Goal: Transaction & Acquisition: Purchase product/service

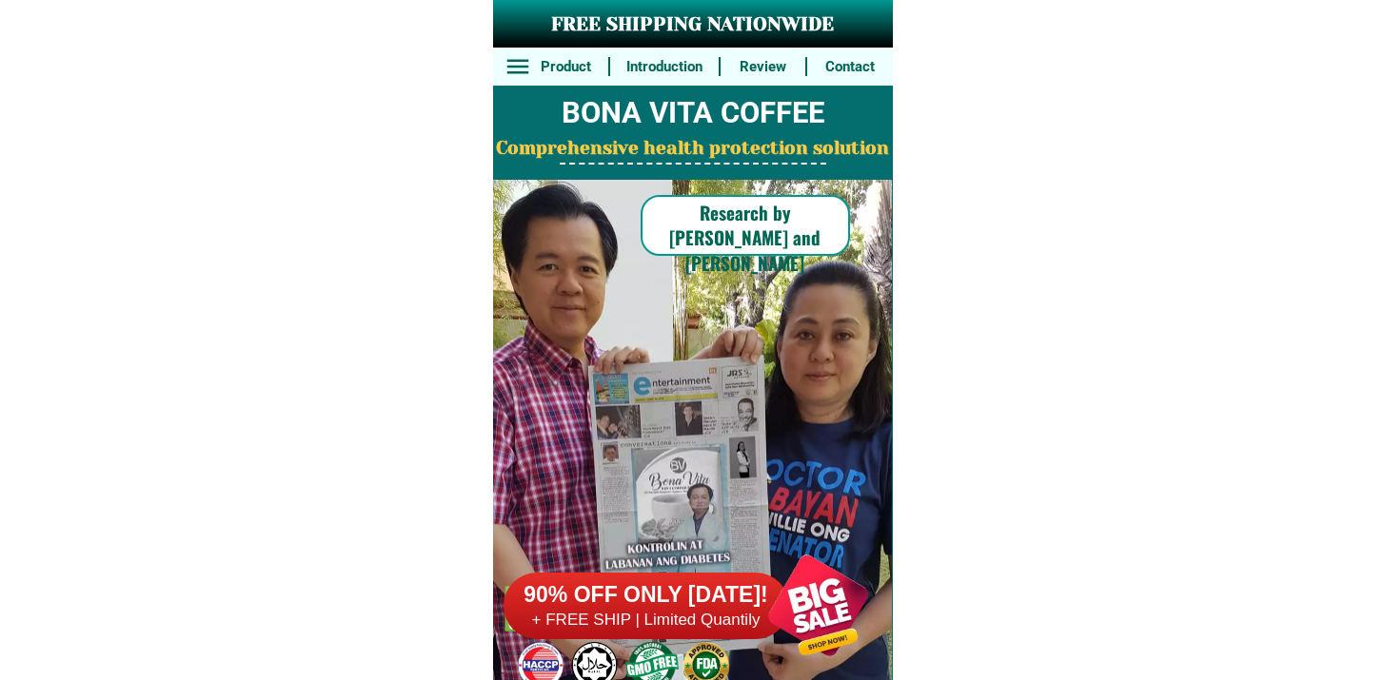
click at [720, 608] on h6 "90% OFF ONLY [DATE]!" at bounding box center [646, 595] width 286 height 29
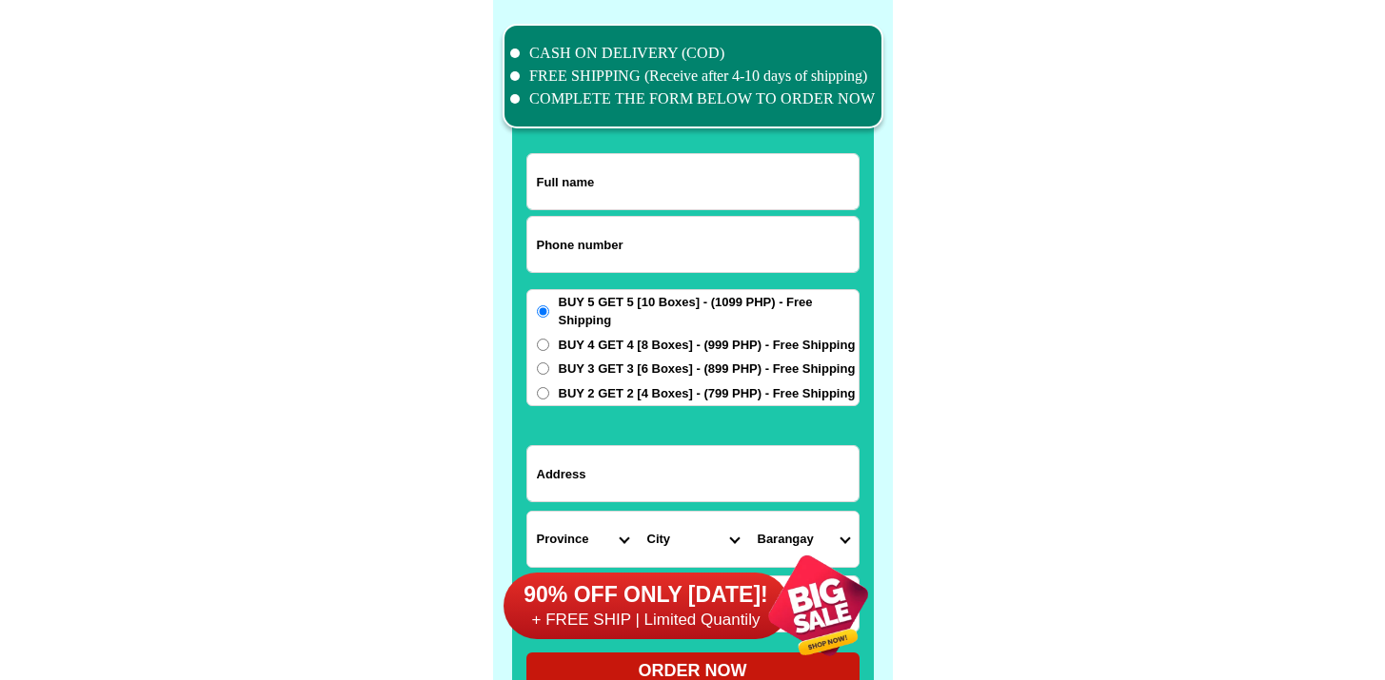
scroll to position [14794, 0]
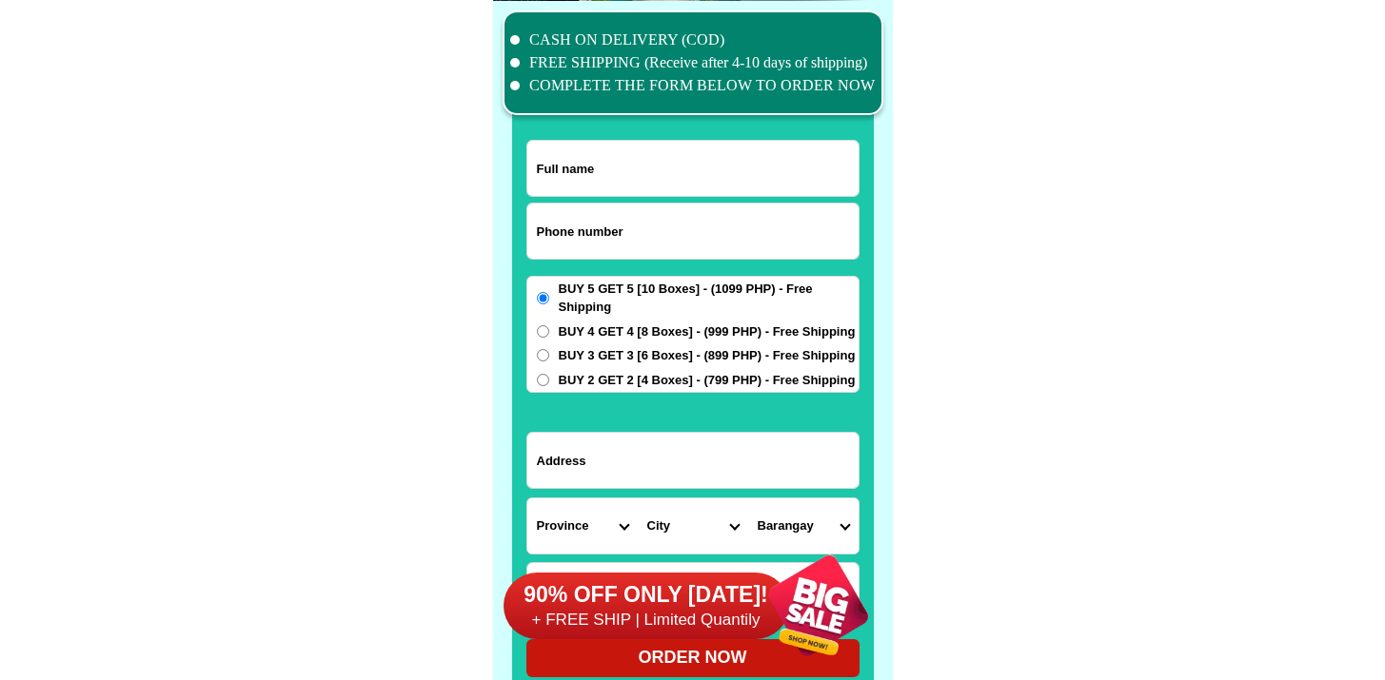
click at [602, 251] on input "Input phone_number" at bounding box center [692, 231] width 331 height 55
paste input "9655442282"
type input "09655442282"
click at [641, 149] on input "Input full_name" at bounding box center [692, 168] width 331 height 55
paste input "[PERSON_NAME]"
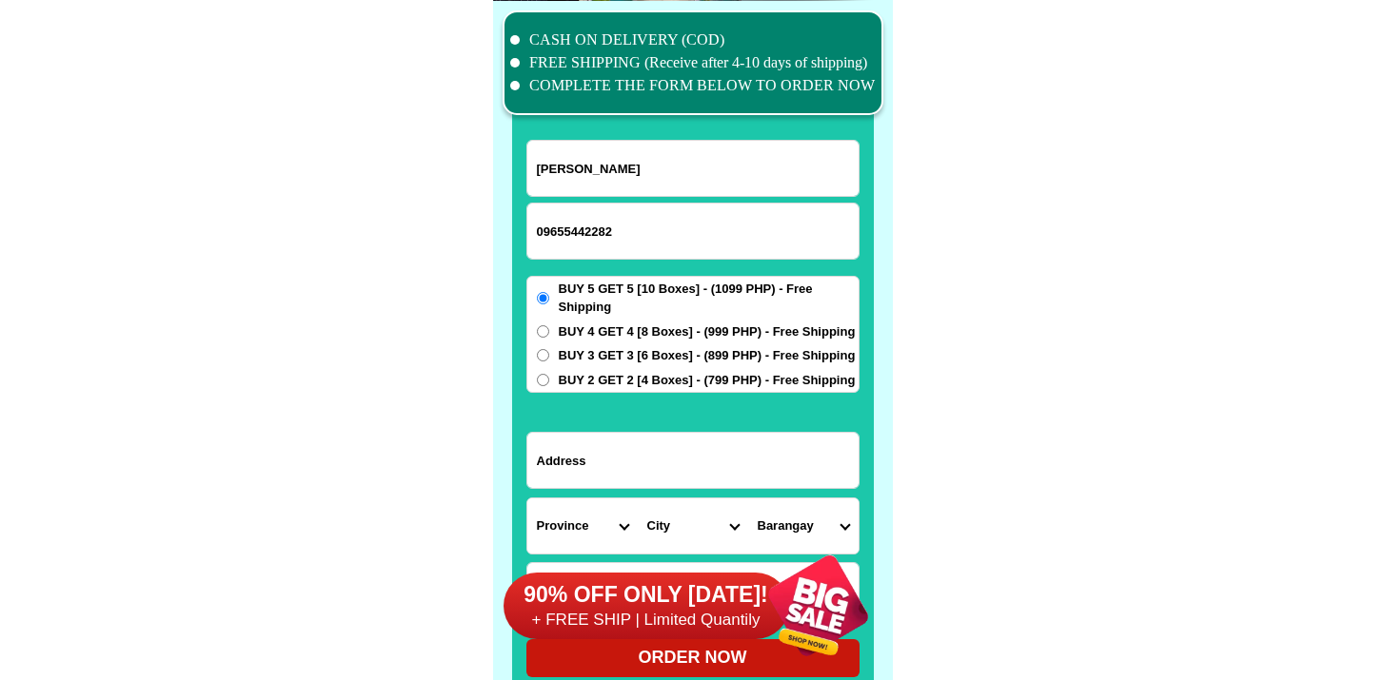
type input "[PERSON_NAME]"
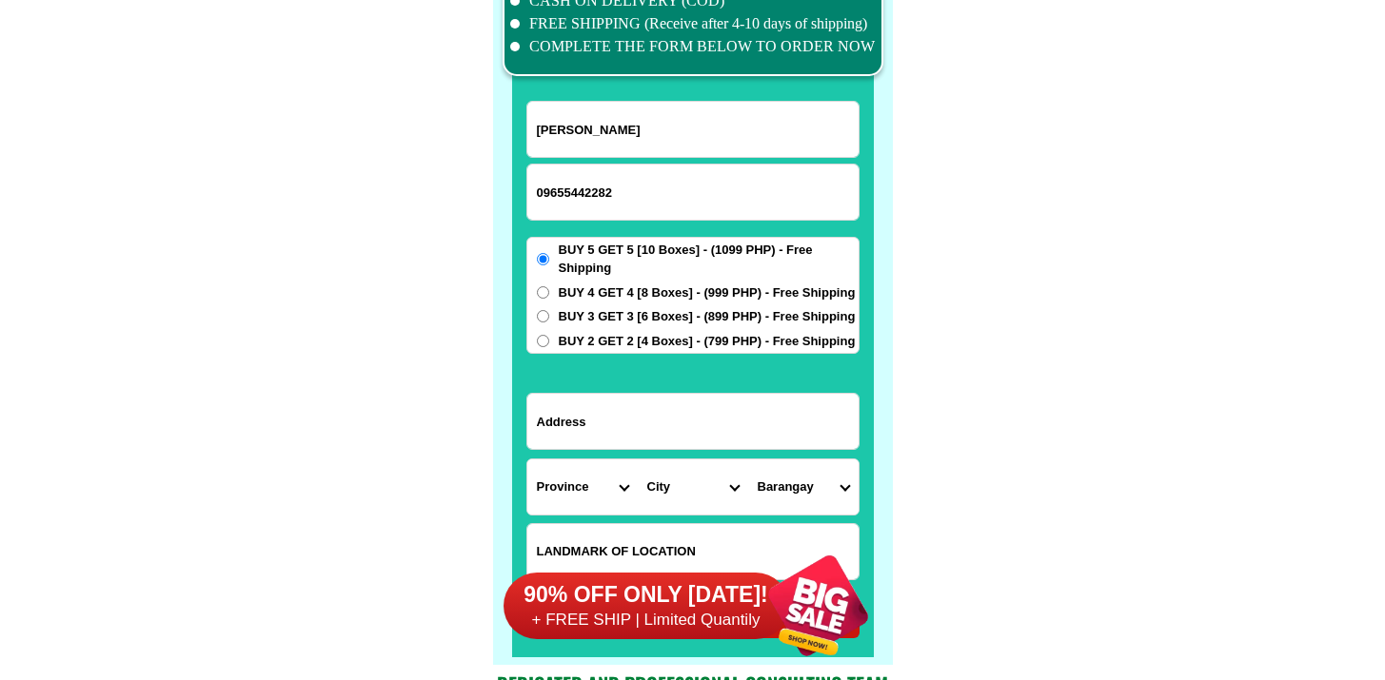
scroll to position [14852, 0]
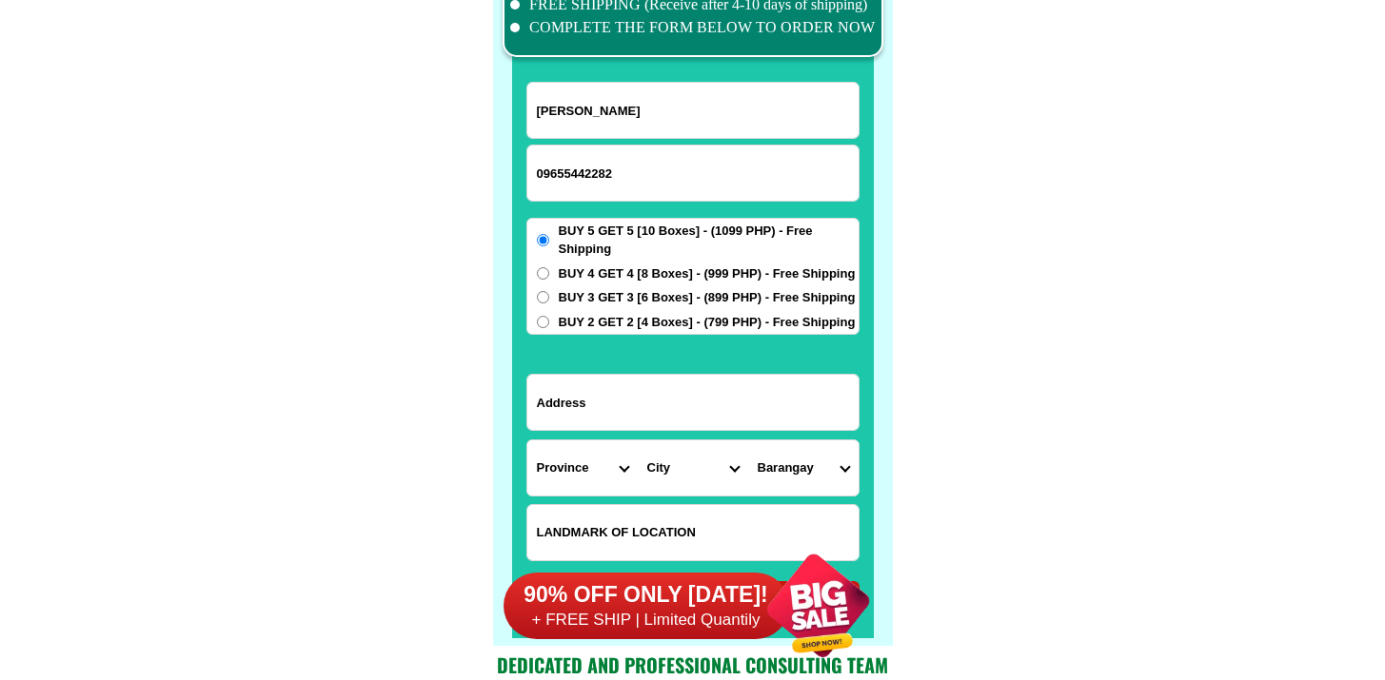
click at [631, 521] on input "Input LANDMARKOFLOCATION" at bounding box center [692, 532] width 331 height 55
paste input "Near [DEMOGRAPHIC_DATA]"
type input "Near [DEMOGRAPHIC_DATA]"
click at [586, 301] on span "BUY 3 GET 3 [6 Boxes] - (899 PHP) - Free Shipping" at bounding box center [707, 297] width 297 height 19
click at [549, 301] on input "BUY 3 GET 3 [6 Boxes] - (899 PHP) - Free Shipping" at bounding box center [543, 297] width 12 height 12
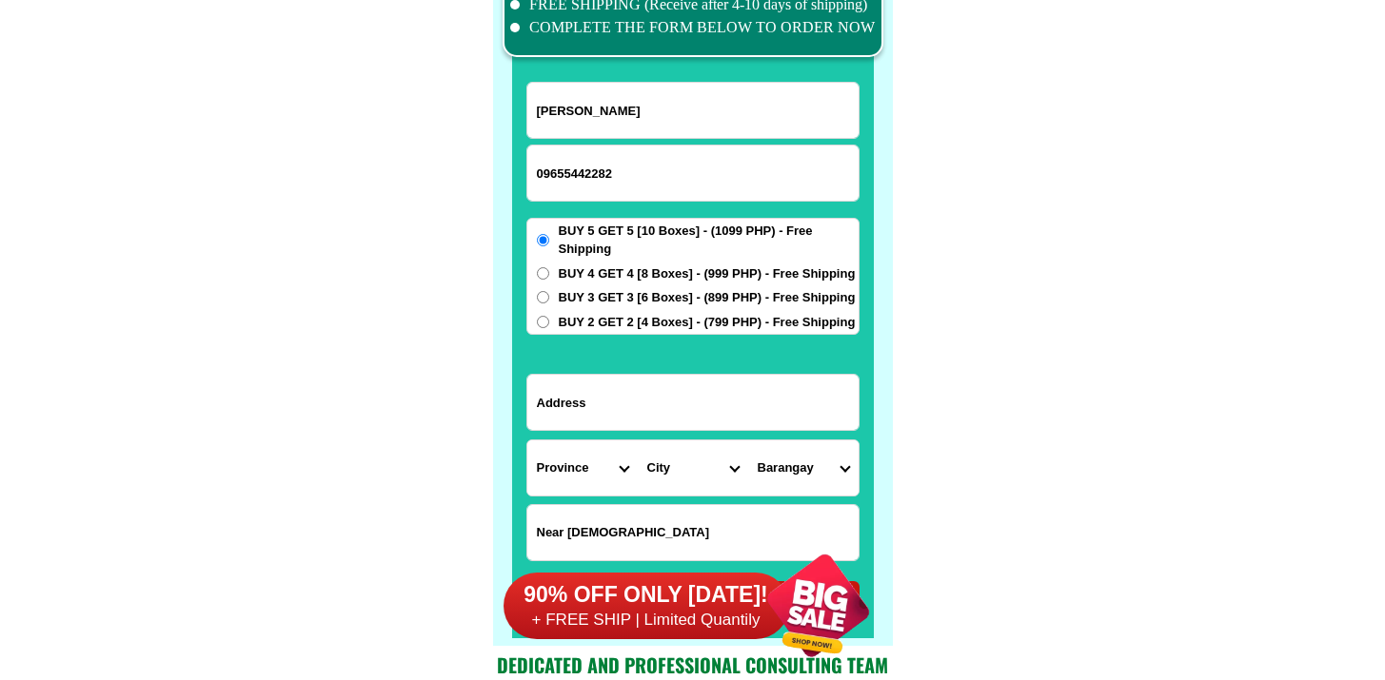
radio input "true"
click at [588, 318] on span "BUY 2 GET 2 [4 Boxes] - (799 PHP) - Free Shipping" at bounding box center [707, 322] width 297 height 19
click at [549, 318] on input "BUY 2 GET 2 [4 Boxes] - (799 PHP) - Free Shipping" at bounding box center [543, 322] width 12 height 12
radio input "true"
click at [585, 408] on input "Input address" at bounding box center [692, 402] width 331 height 55
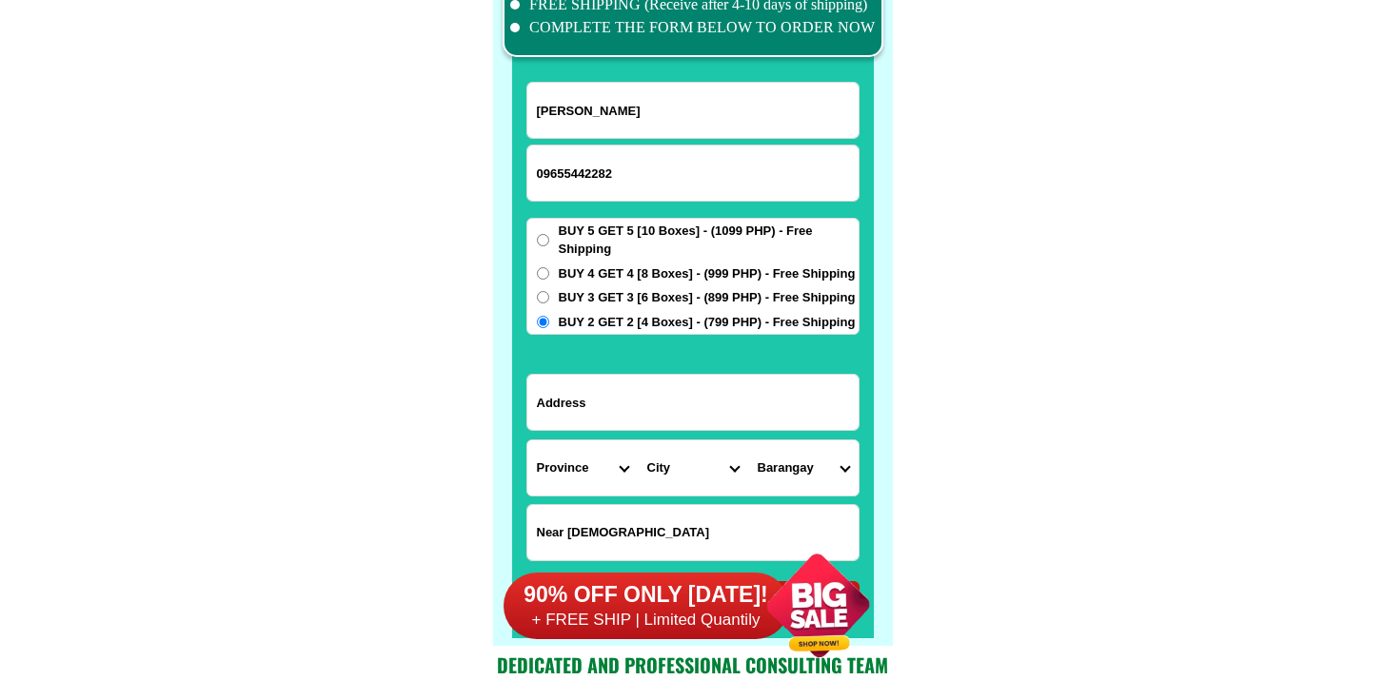
click at [583, 471] on select "Province [GEOGRAPHIC_DATA] [GEOGRAPHIC_DATA] [GEOGRAPHIC_DATA] [GEOGRAPHIC_DATA…" at bounding box center [582, 468] width 110 height 55
select select "63_869"
click at [527, 441] on select "Province [GEOGRAPHIC_DATA] [GEOGRAPHIC_DATA] [GEOGRAPHIC_DATA] [GEOGRAPHIC_DATA…" at bounding box center [582, 468] width 110 height 55
click at [691, 486] on select "City Abulug Allacapan Amulung [GEOGRAPHIC_DATA][PERSON_NAME] [GEOGRAPHIC_DATA] …" at bounding box center [693, 468] width 110 height 55
select select "63_8699427"
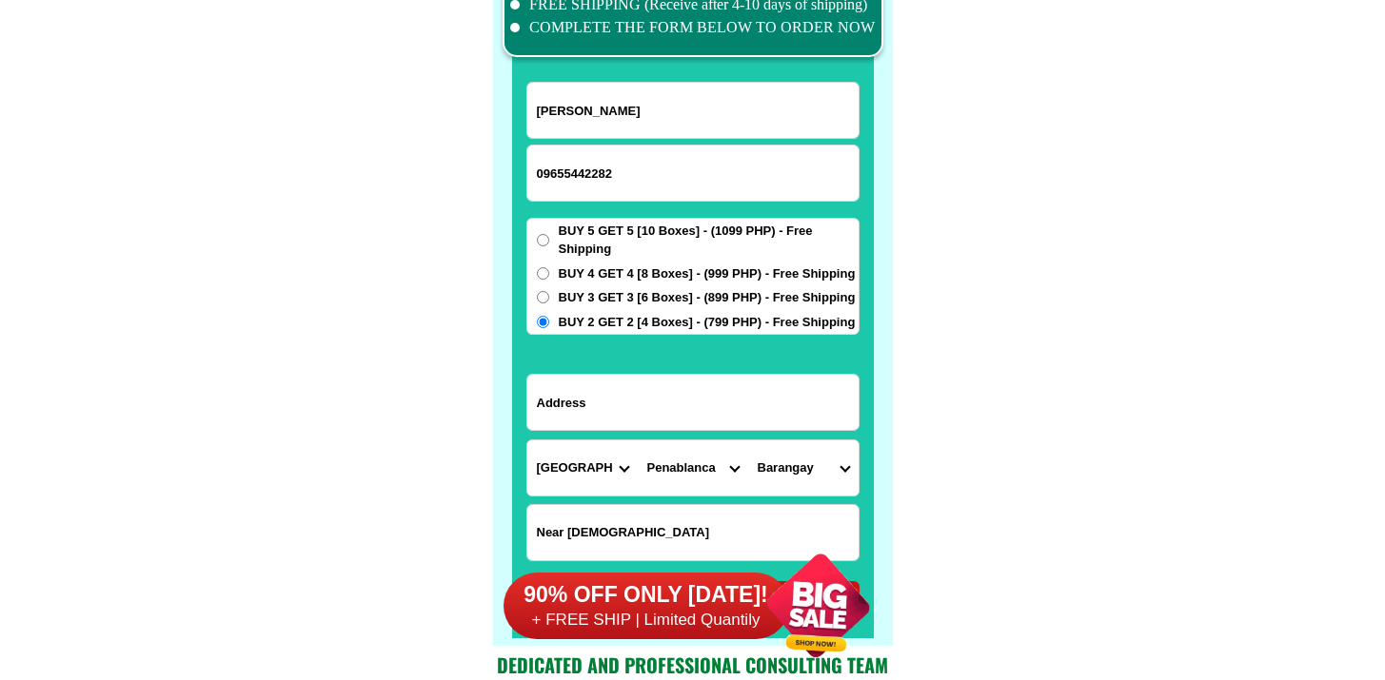
click at [638, 441] on select "City Abulug Allacapan Amulung [GEOGRAPHIC_DATA][PERSON_NAME] [GEOGRAPHIC_DATA] …" at bounding box center [693, 468] width 110 height 55
click at [817, 483] on select "Barangay Aggugaddan Alimanao Baliuag Bical Bugatay [PERSON_NAME] Cabbo Callao C…" at bounding box center [803, 468] width 110 height 55
select select "63_86994275284"
click at [748, 441] on select "Barangay Aggugaddan Alimanao Baliuag Bical Bugatay [PERSON_NAME] Cabbo Callao C…" at bounding box center [803, 468] width 110 height 55
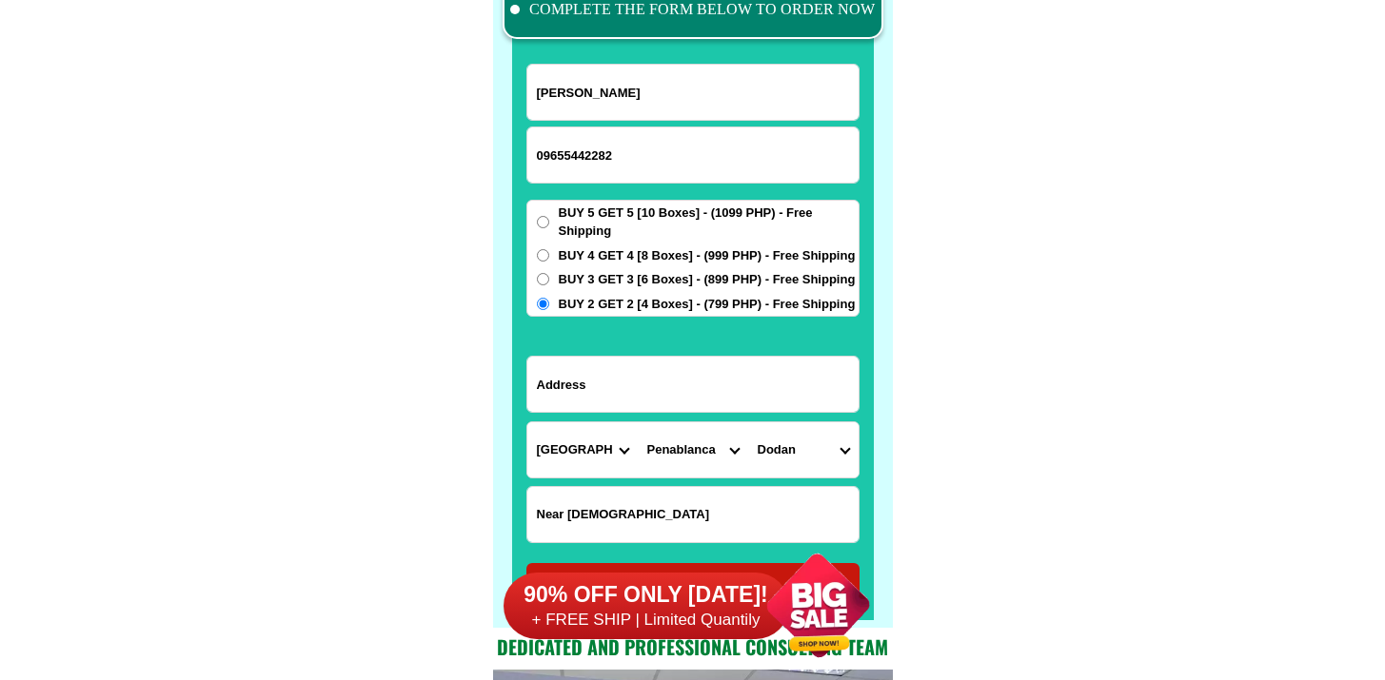
scroll to position [14881, 0]
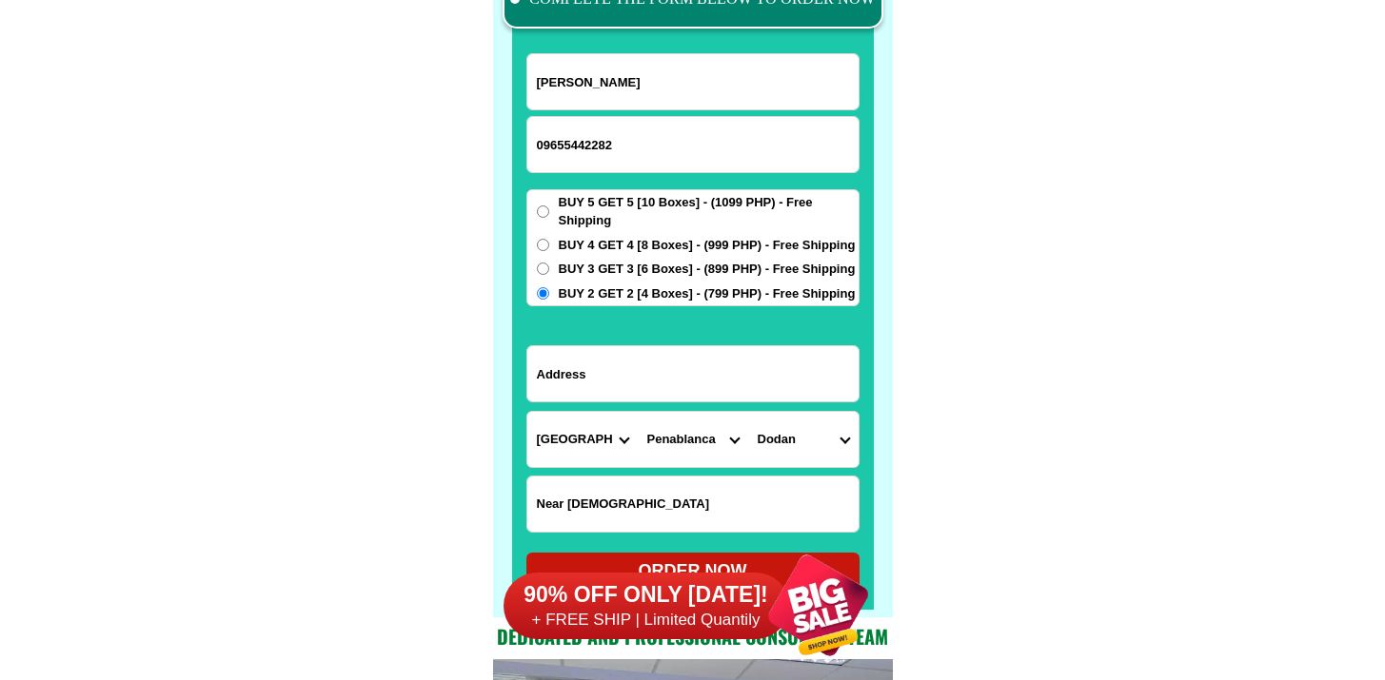
click at [686, 365] on input "Input address" at bounding box center [692, 373] width 331 height 55
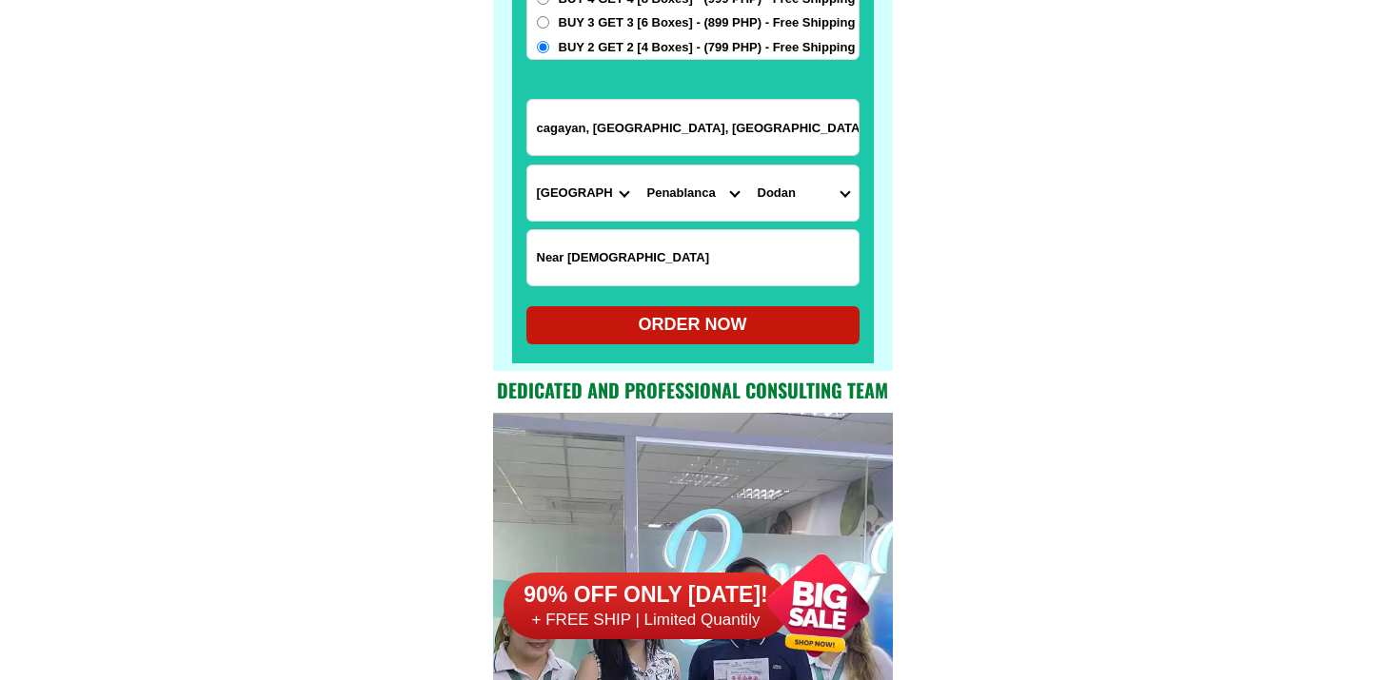
scroll to position [15142, 0]
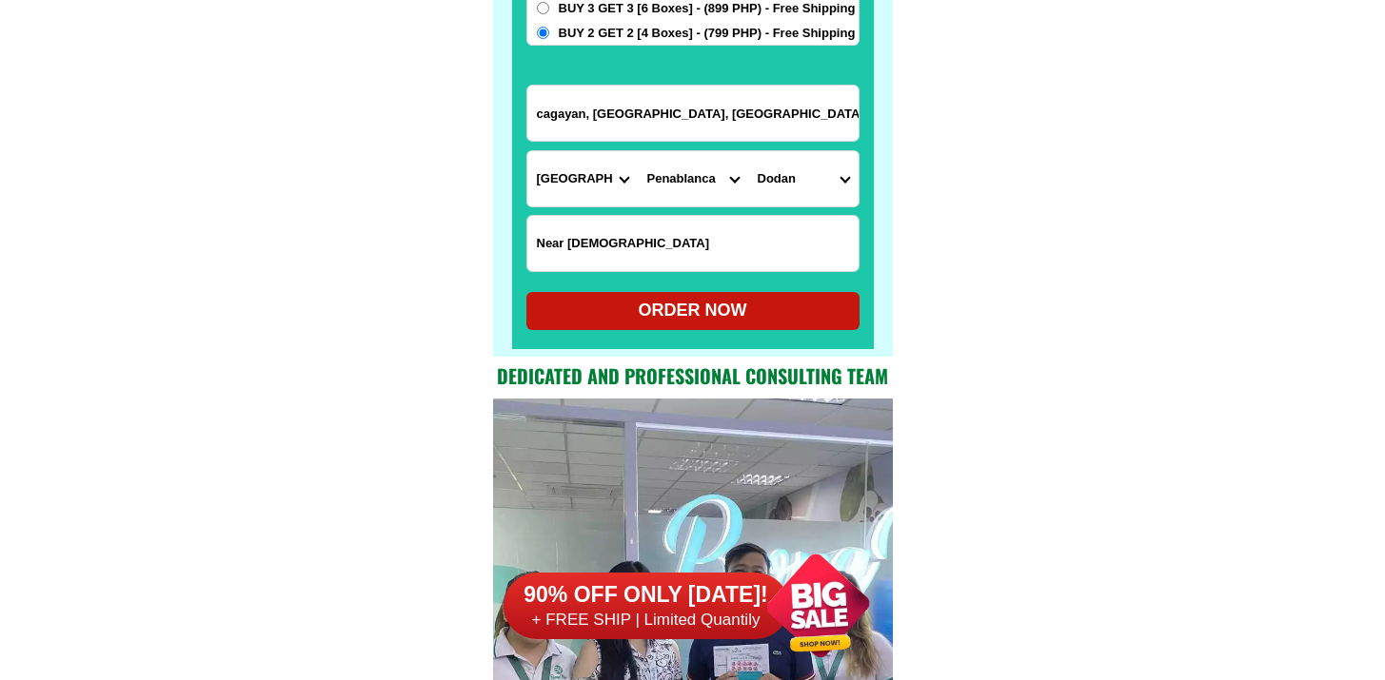
type input "cagayan, [GEOGRAPHIC_DATA], [GEOGRAPHIC_DATA]"
click at [731, 308] on div "ORDER NOW" at bounding box center [692, 311] width 333 height 26
type input "Near [DEMOGRAPHIC_DATA]"
radio input "true"
